Goal: Information Seeking & Learning: Learn about a topic

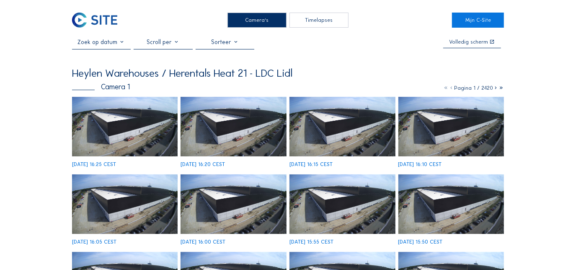
click at [264, 16] on div "Camera's" at bounding box center [256, 20] width 59 height 15
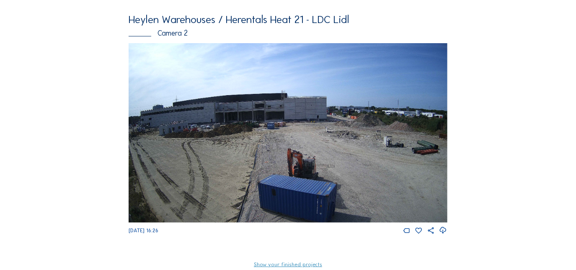
scroll to position [289, 0]
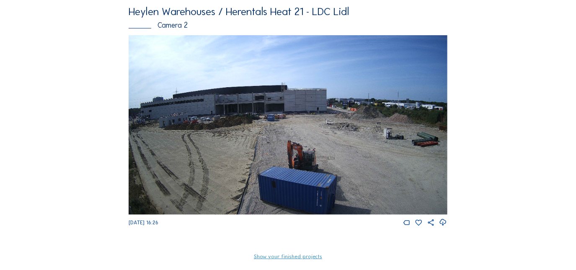
click at [242, 118] on img at bounding box center [288, 124] width 318 height 179
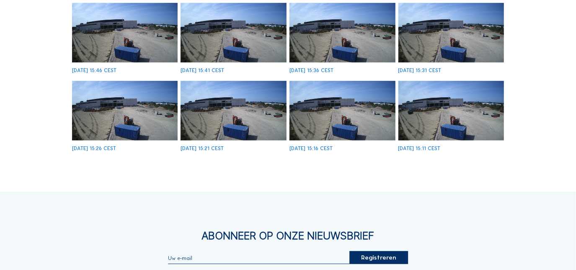
scroll to position [259, 0]
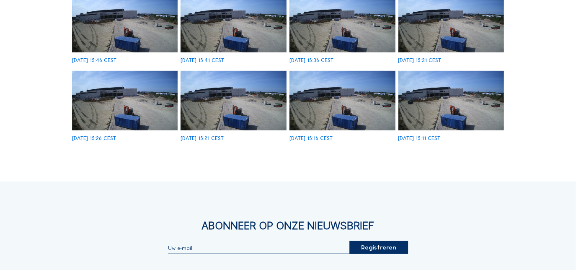
click at [445, 103] on img at bounding box center [451, 100] width 106 height 59
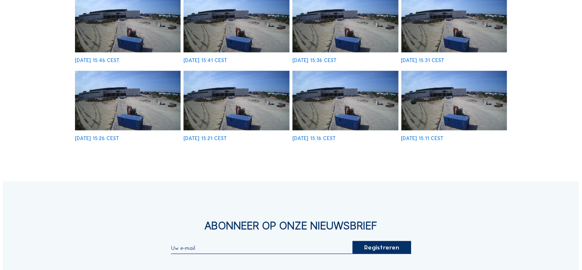
scroll to position [260, 0]
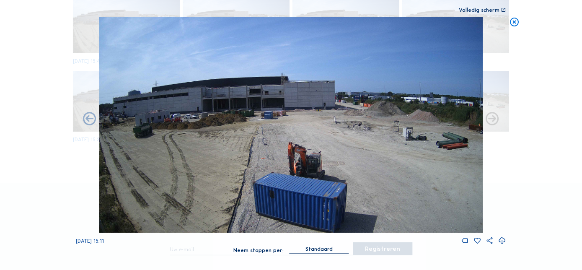
click at [515, 18] on icon at bounding box center [514, 22] width 10 height 11
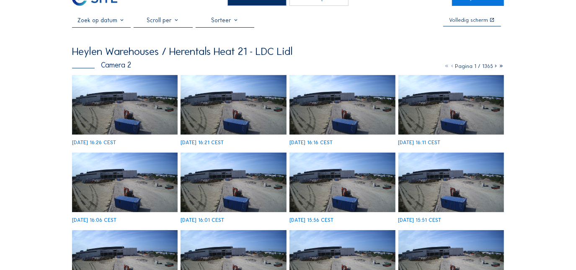
scroll to position [10, 0]
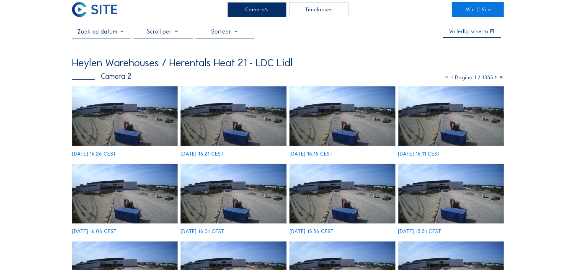
click at [495, 79] on icon at bounding box center [495, 77] width 5 height 6
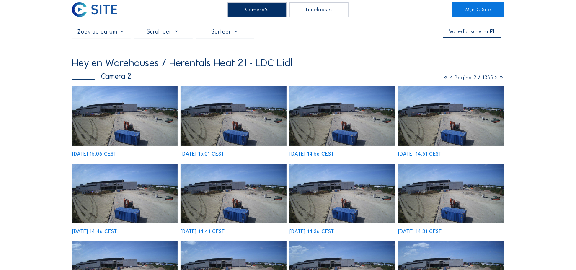
click at [495, 79] on icon at bounding box center [495, 77] width 5 height 6
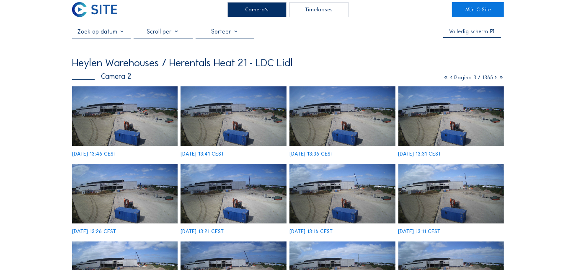
click at [495, 79] on icon at bounding box center [495, 77] width 5 height 6
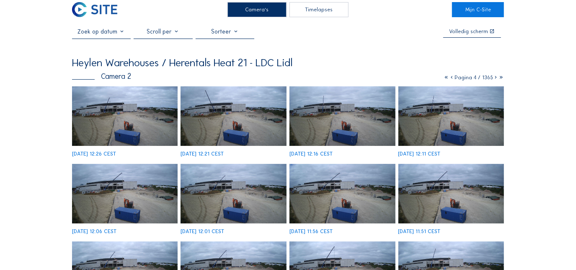
click at [120, 115] on img at bounding box center [125, 115] width 106 height 59
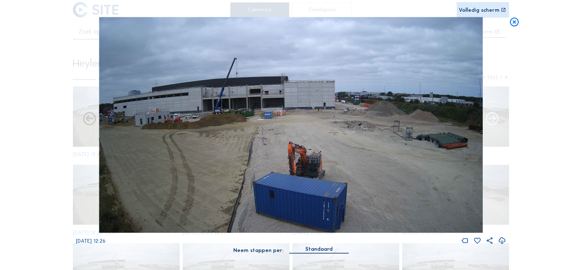
click at [489, 119] on icon at bounding box center [492, 119] width 16 height 16
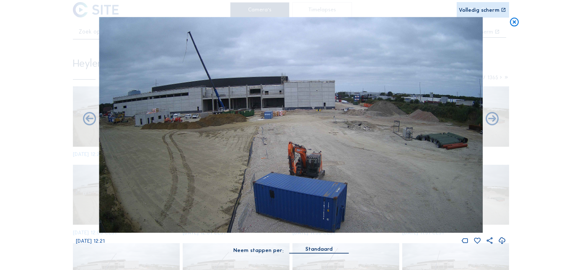
click at [489, 119] on icon at bounding box center [492, 119] width 16 height 16
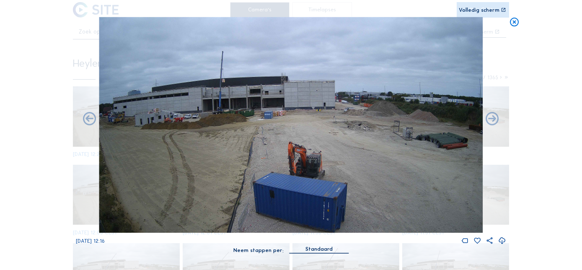
click at [489, 119] on icon at bounding box center [492, 119] width 16 height 16
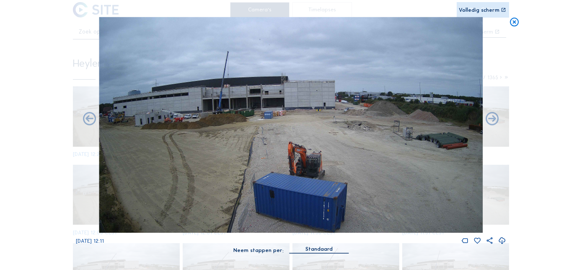
click at [489, 119] on icon at bounding box center [492, 119] width 16 height 16
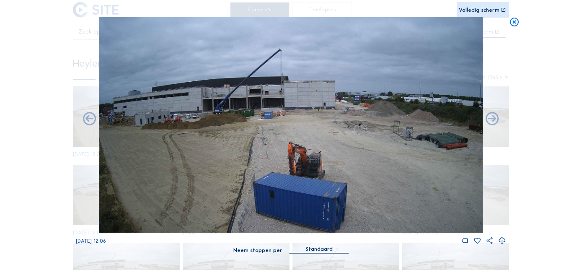
click at [489, 119] on icon at bounding box center [492, 119] width 16 height 16
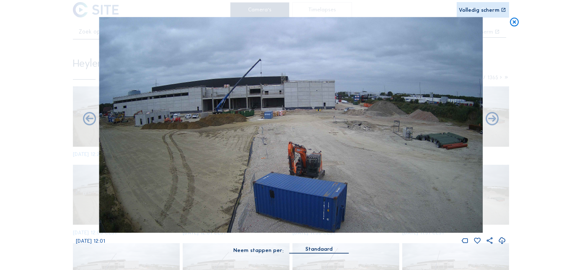
click at [489, 119] on icon at bounding box center [492, 119] width 16 height 16
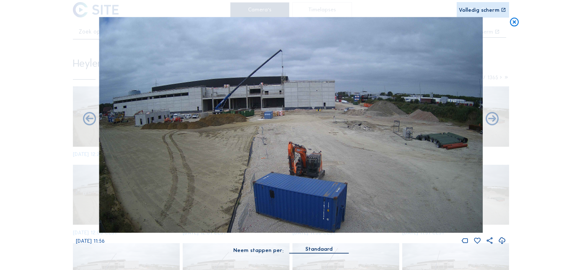
click at [489, 119] on icon at bounding box center [492, 119] width 16 height 16
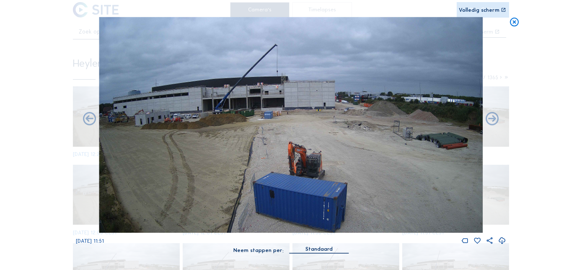
click at [489, 119] on icon at bounding box center [492, 119] width 16 height 16
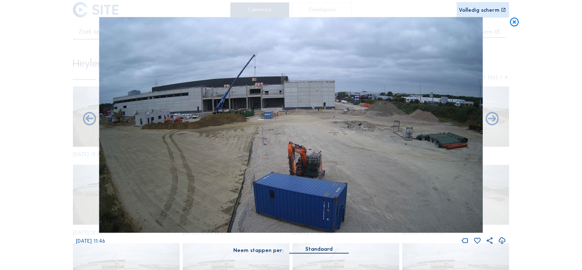
click at [489, 119] on icon at bounding box center [492, 119] width 16 height 16
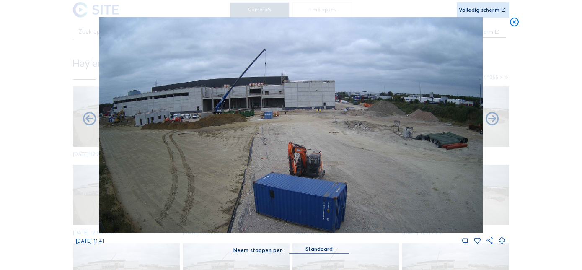
click at [489, 119] on icon at bounding box center [492, 119] width 16 height 16
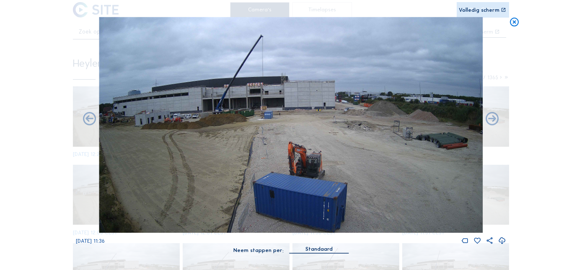
click at [489, 119] on icon at bounding box center [492, 119] width 16 height 16
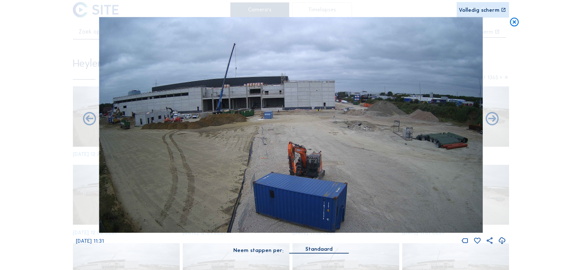
click at [489, 119] on icon at bounding box center [492, 119] width 16 height 16
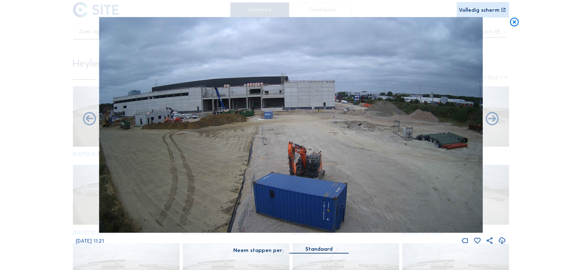
click at [489, 119] on icon at bounding box center [492, 119] width 16 height 16
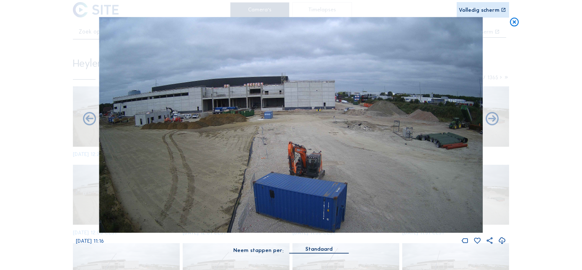
click at [489, 119] on icon at bounding box center [492, 119] width 16 height 16
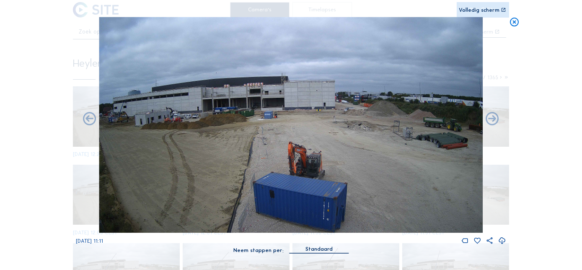
click at [489, 119] on icon at bounding box center [492, 119] width 16 height 16
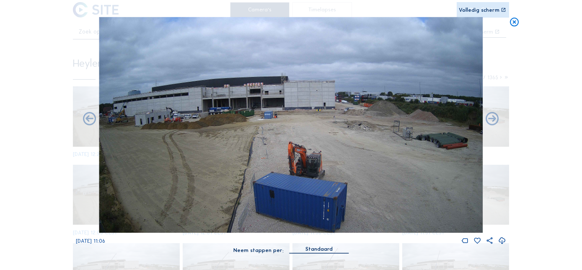
click at [489, 119] on icon at bounding box center [492, 119] width 16 height 16
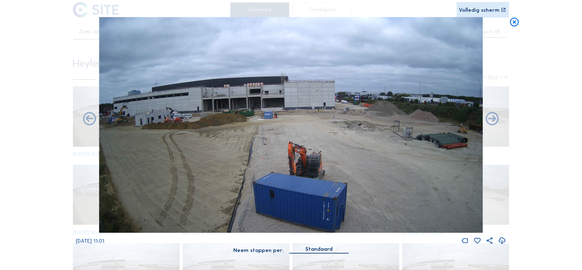
click at [489, 119] on icon at bounding box center [492, 119] width 16 height 16
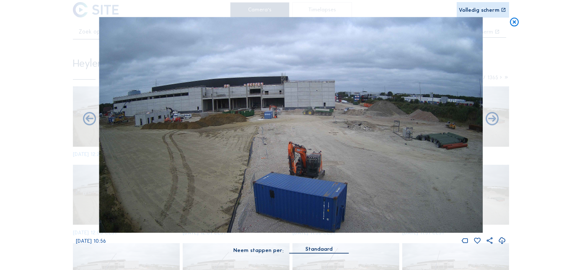
click at [489, 119] on icon at bounding box center [492, 119] width 16 height 16
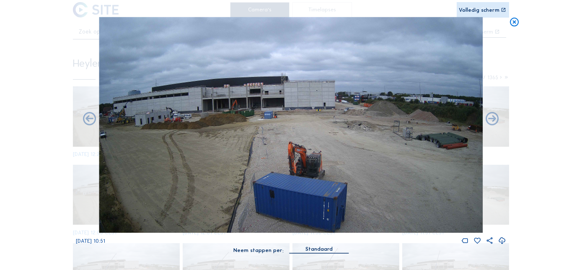
click at [489, 119] on icon at bounding box center [492, 119] width 16 height 16
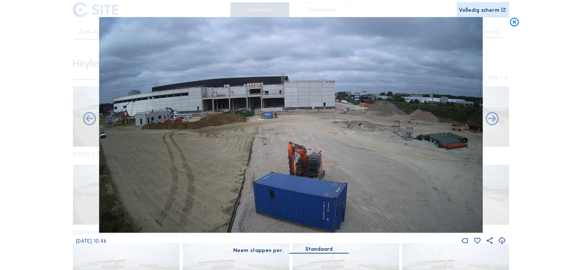
click at [489, 119] on icon at bounding box center [492, 119] width 16 height 16
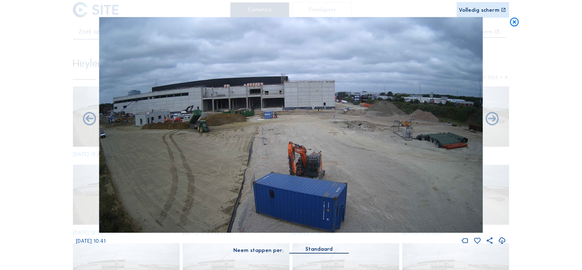
click at [489, 119] on icon at bounding box center [492, 119] width 16 height 16
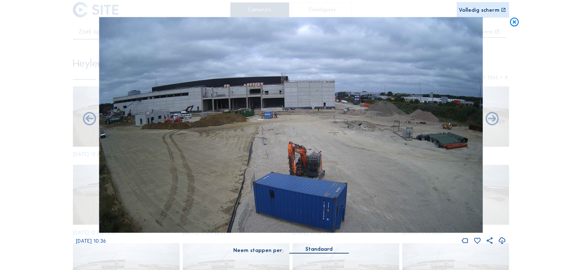
click at [489, 119] on icon at bounding box center [492, 119] width 16 height 16
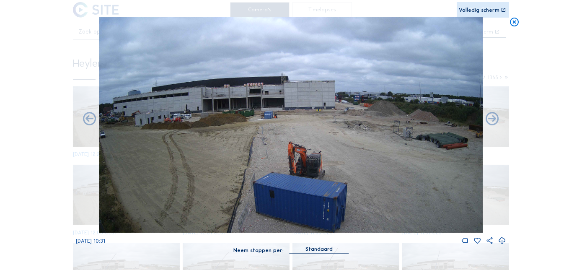
click at [489, 119] on icon at bounding box center [492, 119] width 16 height 16
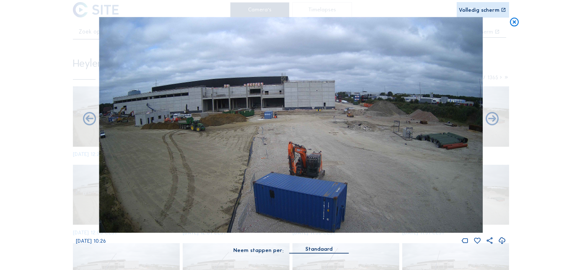
click at [489, 119] on icon at bounding box center [492, 119] width 16 height 16
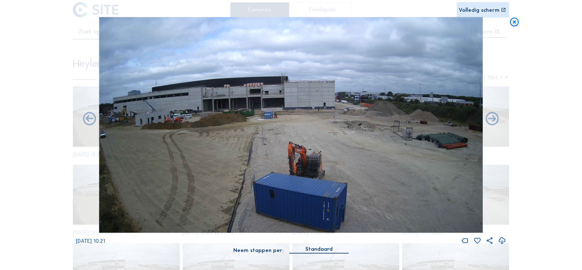
click at [489, 119] on icon at bounding box center [492, 119] width 16 height 16
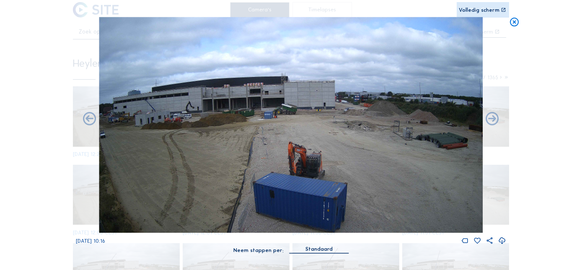
click at [489, 119] on icon at bounding box center [492, 119] width 16 height 16
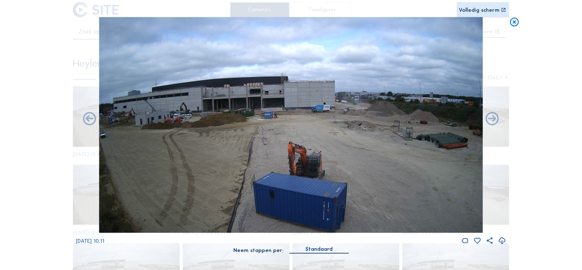
click at [489, 119] on icon at bounding box center [492, 119] width 16 height 16
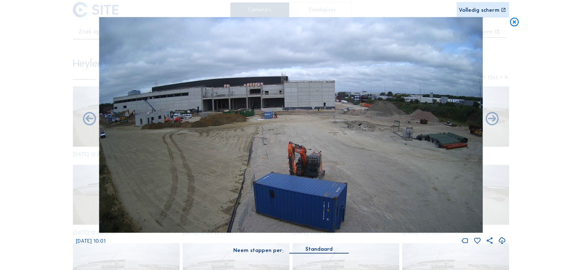
click at [489, 119] on icon at bounding box center [492, 119] width 16 height 16
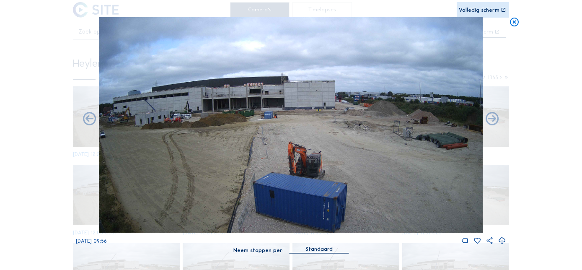
click at [489, 119] on icon at bounding box center [492, 119] width 16 height 16
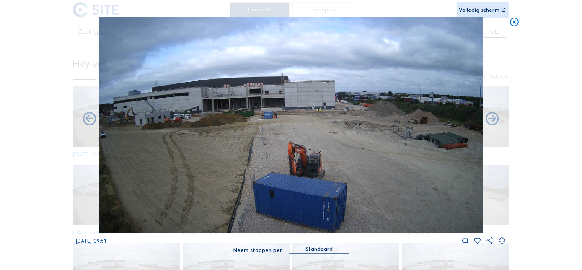
click at [489, 119] on icon at bounding box center [492, 119] width 16 height 16
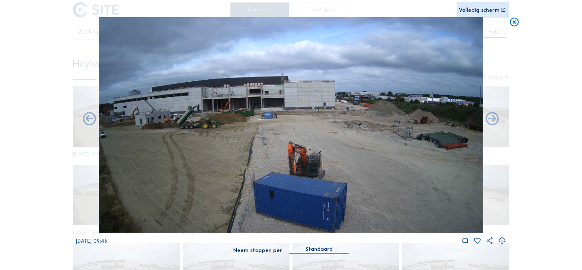
click at [489, 119] on icon at bounding box center [492, 119] width 16 height 16
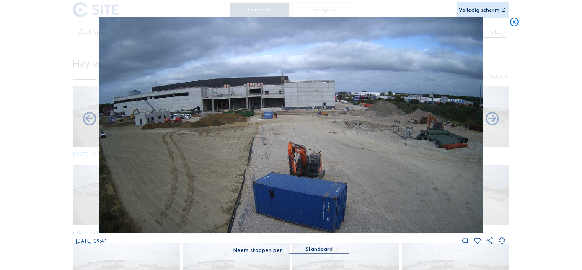
click at [489, 119] on icon at bounding box center [492, 119] width 16 height 16
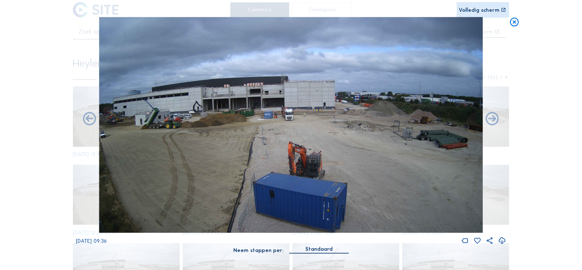
click at [515, 20] on icon at bounding box center [514, 22] width 10 height 11
